Goal: Download file/media

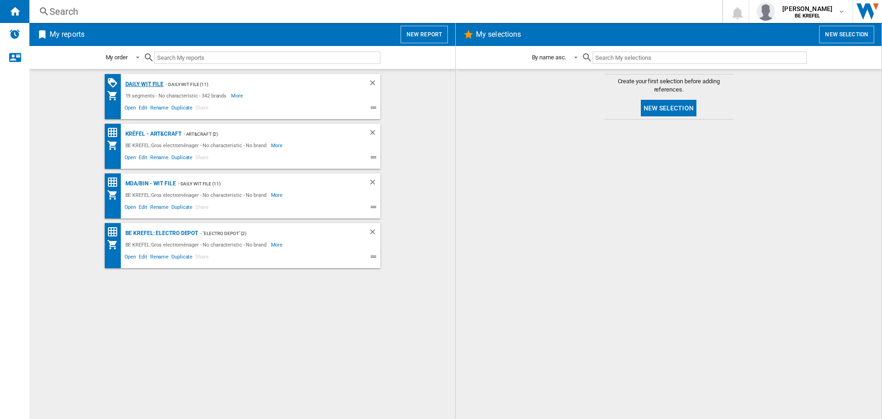
click at [142, 83] on div "Daily WIT file" at bounding box center [143, 84] width 41 height 11
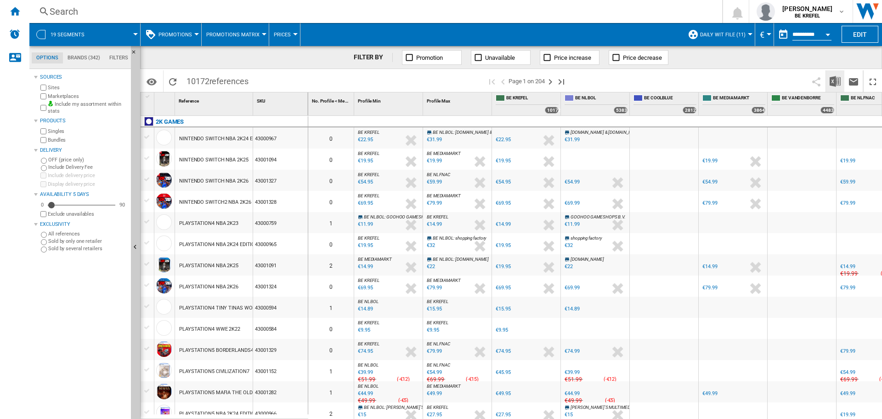
click at [835, 71] on div "Identifiers SKU - Stock Keeping Unit EAN - European Article Numbering Show SKU'…" at bounding box center [511, 80] width 742 height 23
click at [835, 71] on button "Download in Excel" at bounding box center [835, 81] width 18 height 22
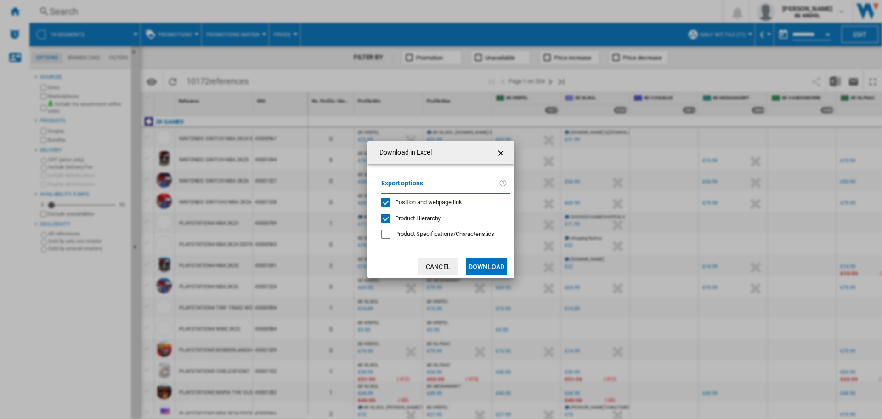
click at [483, 265] on button "Download" at bounding box center [486, 266] width 41 height 17
